Goal: Information Seeking & Learning: Understand process/instructions

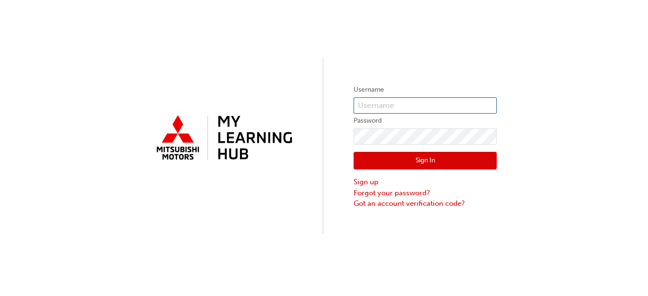
type input "[EMAIL_ADDRESS][PERSON_NAME][DOMAIN_NAME]"
click at [392, 162] on button "Sign In" at bounding box center [424, 161] width 143 height 18
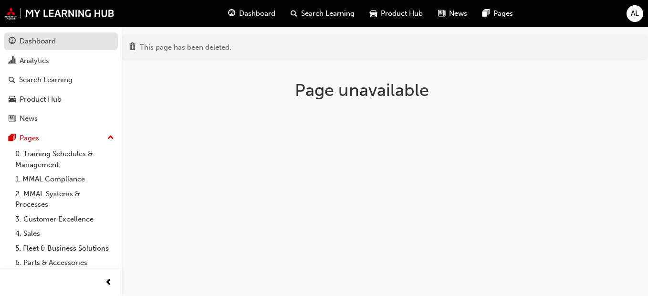
click at [42, 41] on div "Dashboard" at bounding box center [38, 41] width 36 height 11
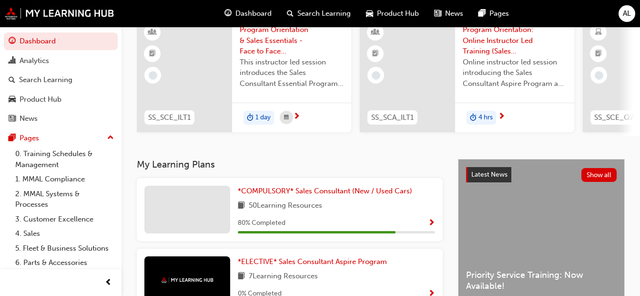
scroll to position [95, 0]
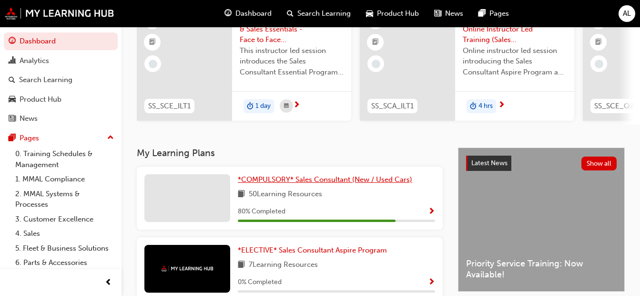
click at [316, 180] on span "*COMPULSORY* Sales Consultant (New / Used Cars)" at bounding box center [325, 179] width 175 height 9
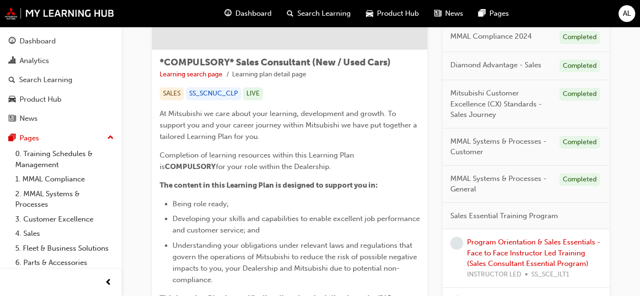
scroll to position [191, 0]
